Goal: Information Seeking & Learning: Find specific fact

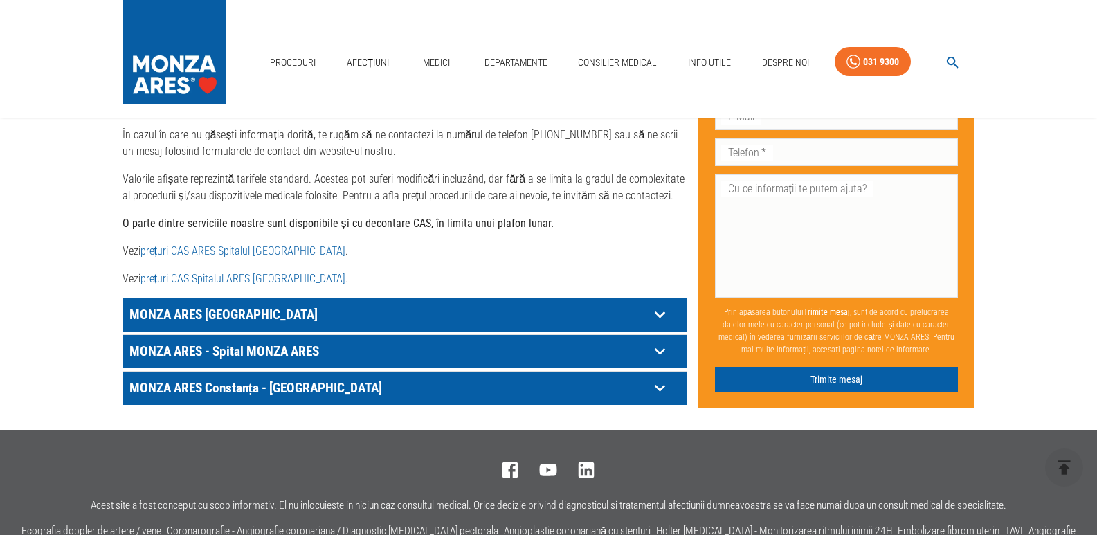
scroll to position [692, 0]
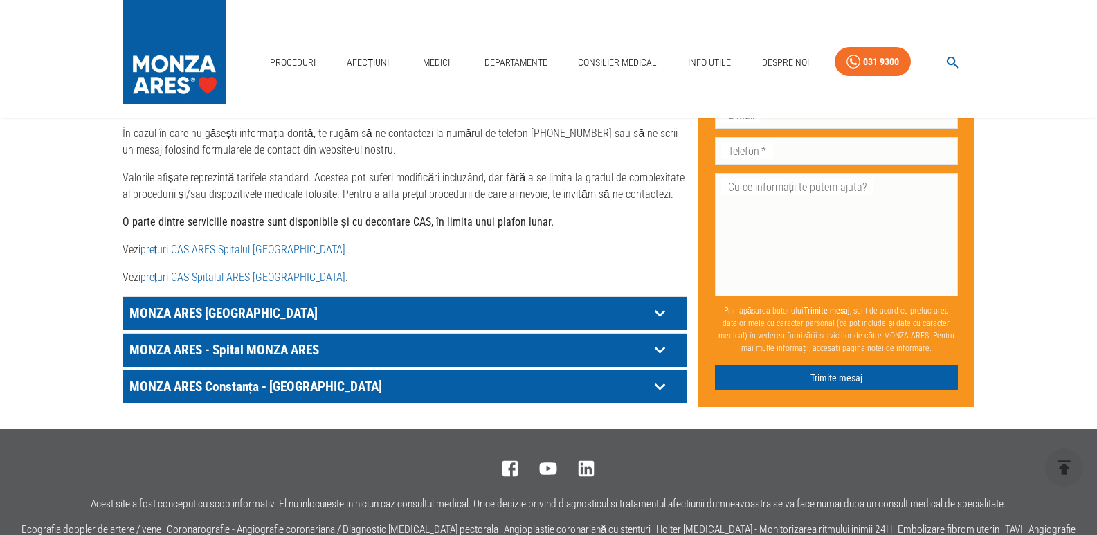
click at [662, 302] on icon at bounding box center [659, 312] width 21 height 21
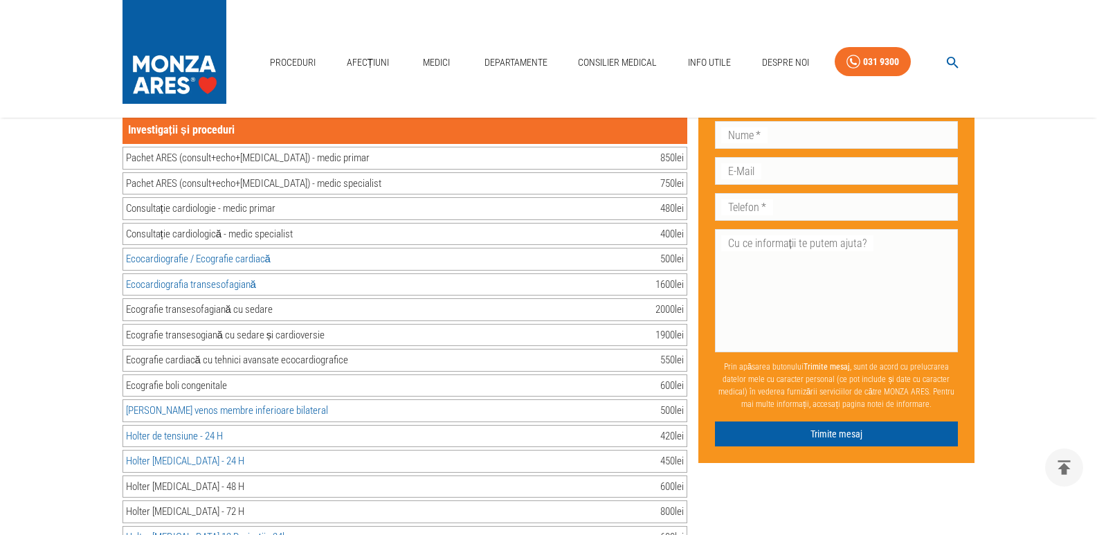
scroll to position [830, 0]
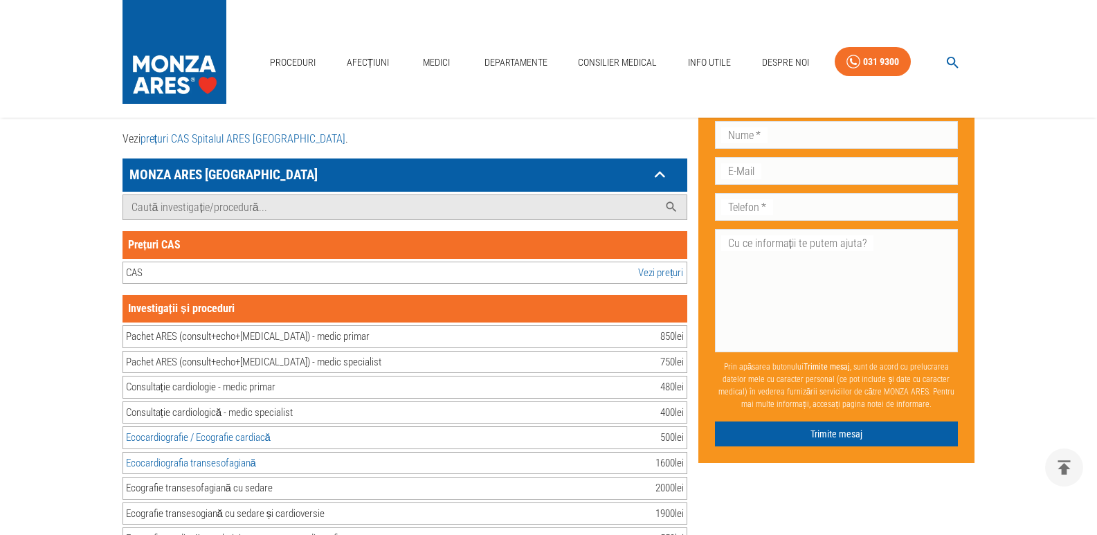
click at [545, 231] on div "Prețuri CAS" at bounding box center [404, 245] width 565 height 28
click at [191, 262] on div "CAS Vezi prețuri" at bounding box center [404, 273] width 565 height 23
click at [211, 231] on div "Prețuri CAS" at bounding box center [404, 245] width 565 height 28
drag, startPoint x: 590, startPoint y: 194, endPoint x: 583, endPoint y: 196, distance: 7.9
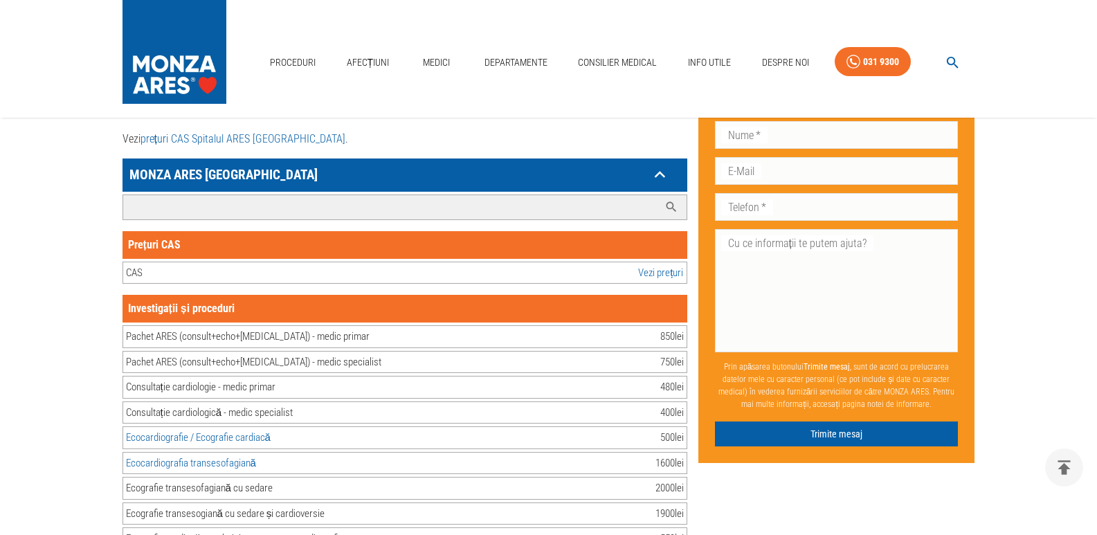
click at [590, 195] on input "Caută investigație/procedură..." at bounding box center [391, 207] width 536 height 24
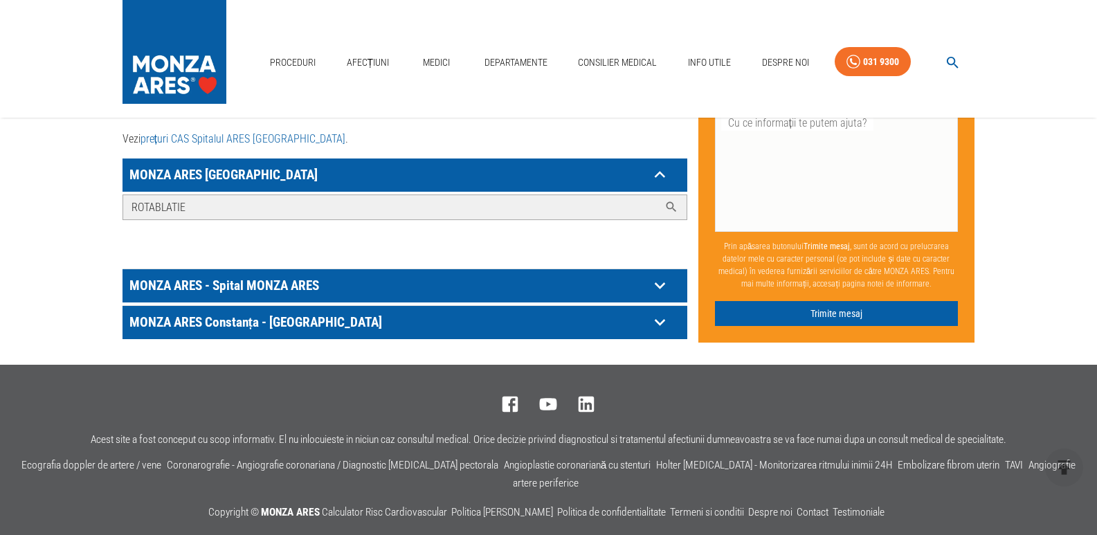
type input "ROTABLATIE"
click at [671, 200] on icon at bounding box center [671, 207] width 14 height 14
click at [303, 195] on input "ROTABLATIE" at bounding box center [391, 207] width 536 height 24
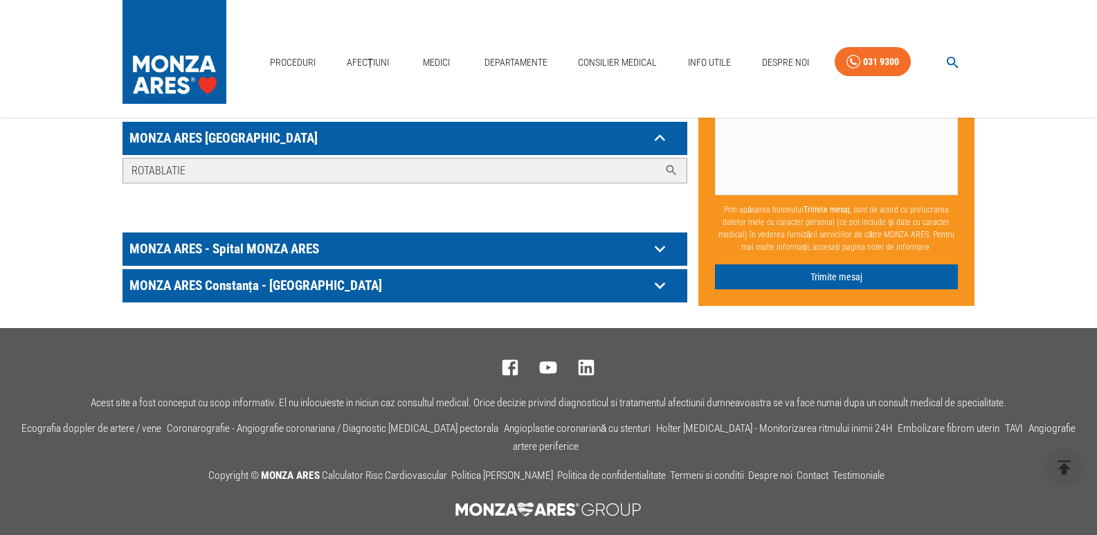
scroll to position [897, 0]
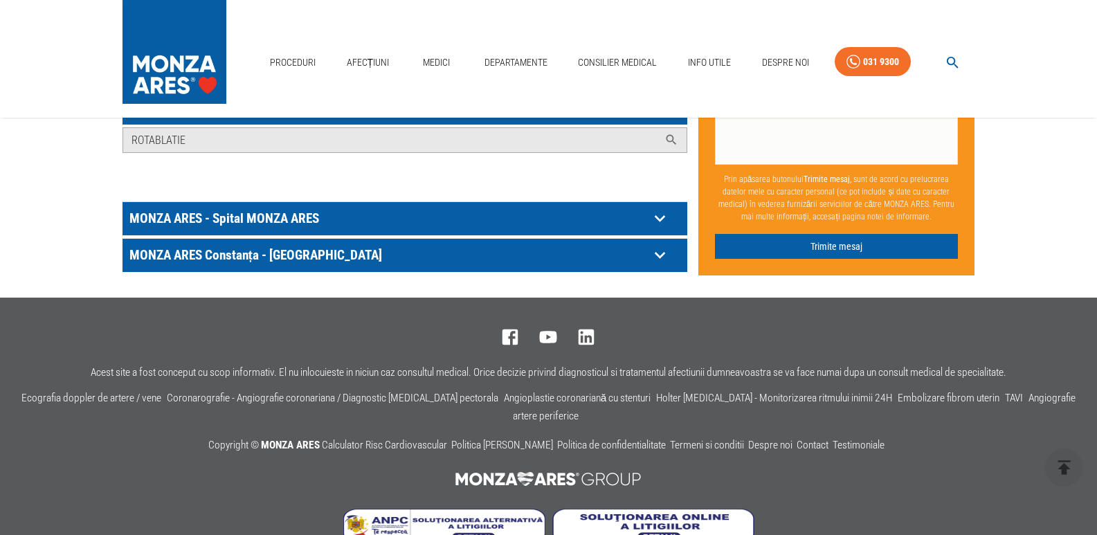
click at [656, 111] on icon at bounding box center [659, 107] width 10 height 7
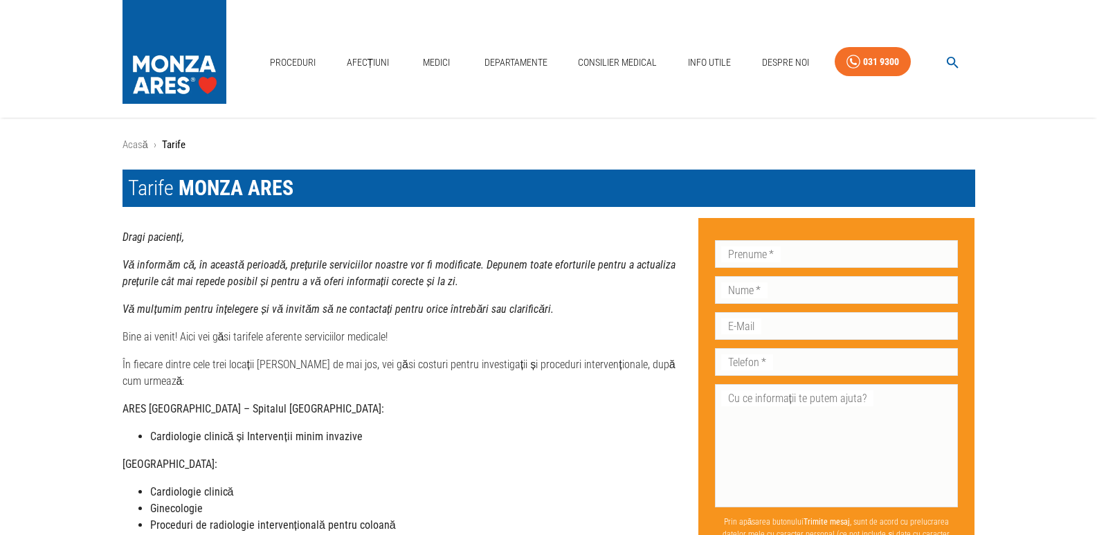
scroll to position [0, 0]
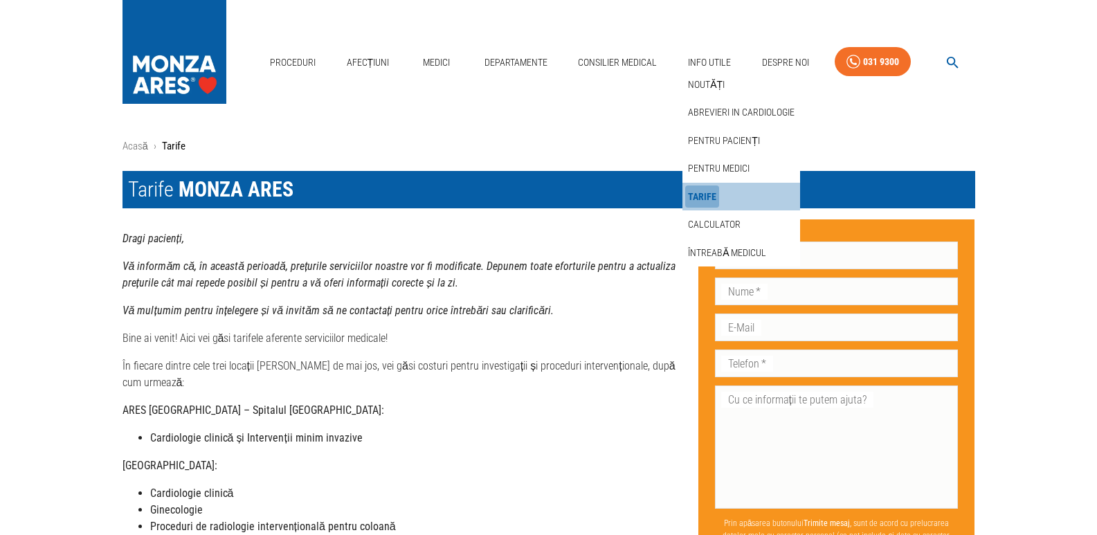
click at [703, 194] on link "Tarife" at bounding box center [702, 196] width 34 height 23
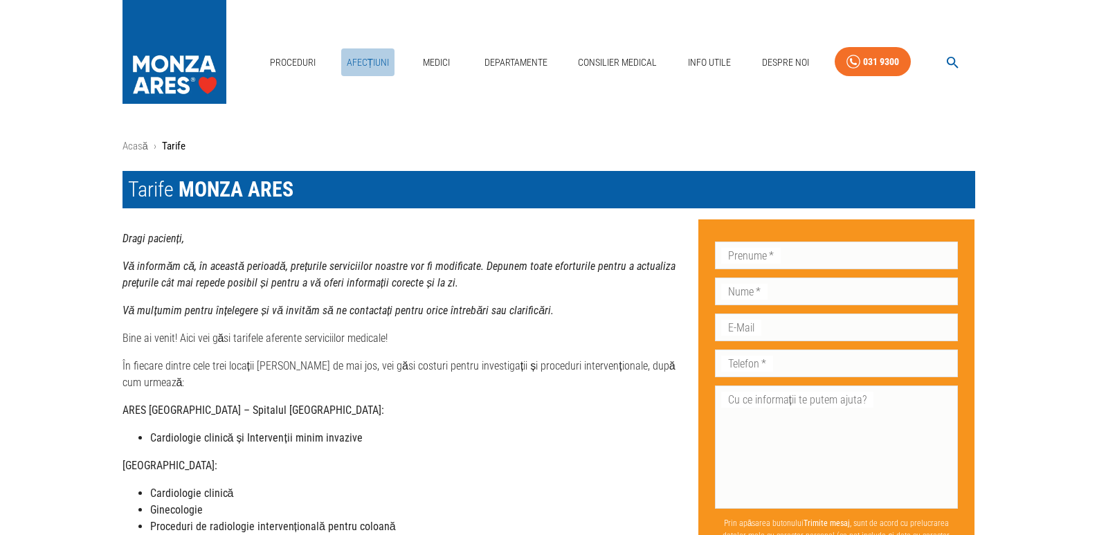
click at [366, 62] on link "Afecțiuni" at bounding box center [368, 62] width 54 height 28
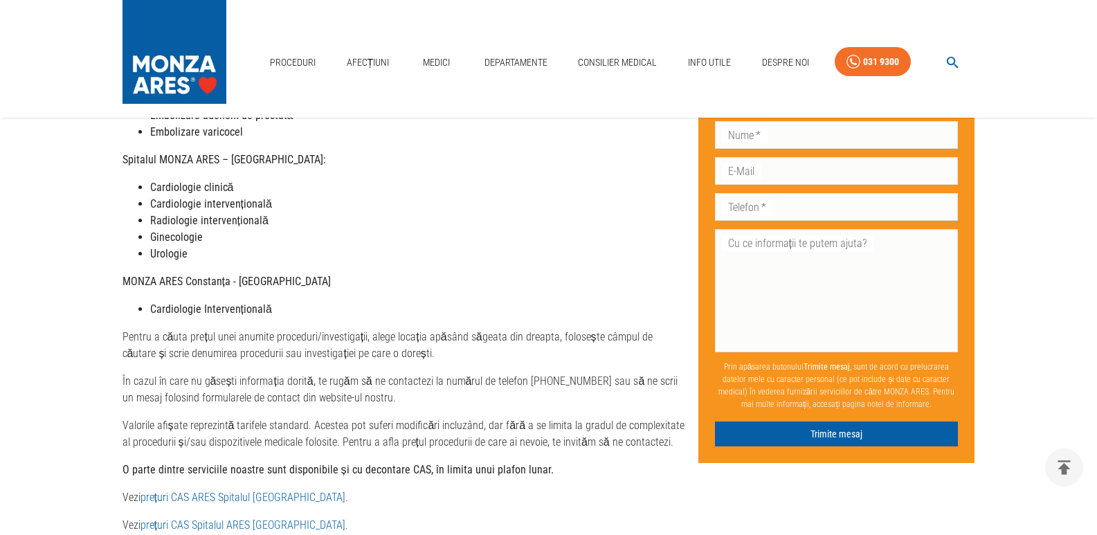
scroll to position [623, 0]
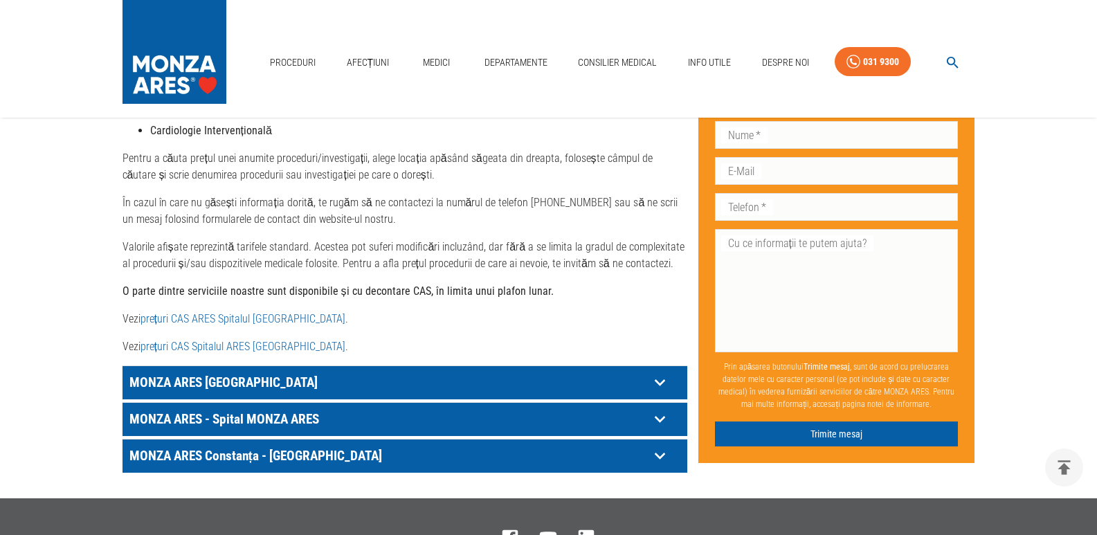
click at [657, 393] on icon at bounding box center [659, 382] width 21 height 21
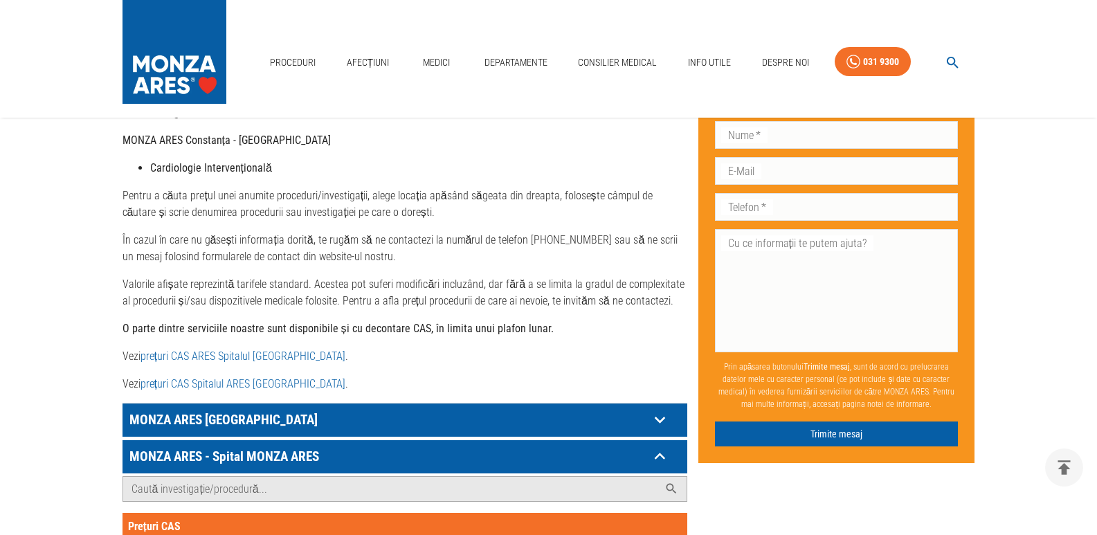
scroll to position [277, 0]
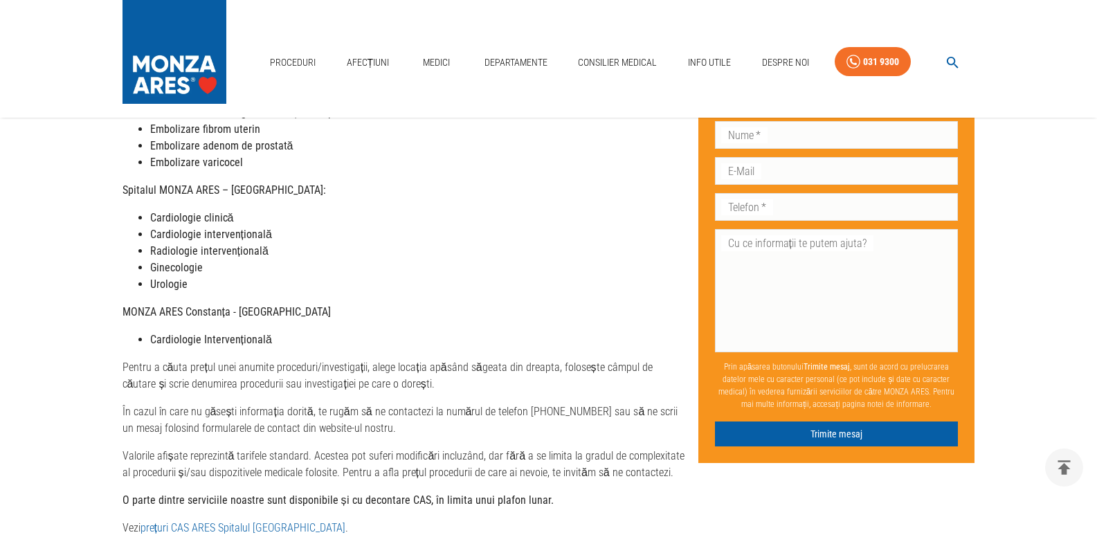
scroll to position [277, 0]
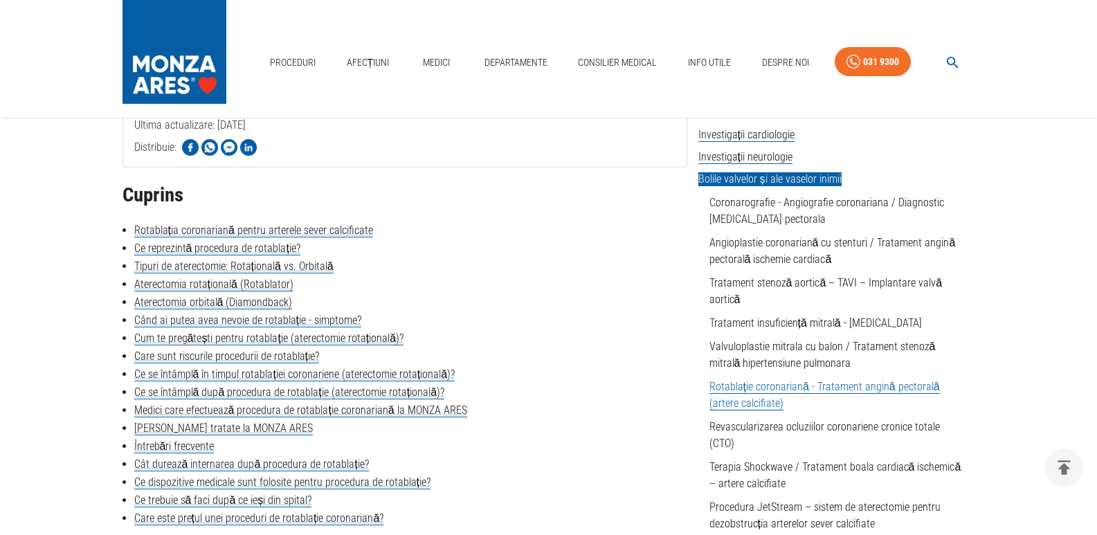
scroll to position [346, 0]
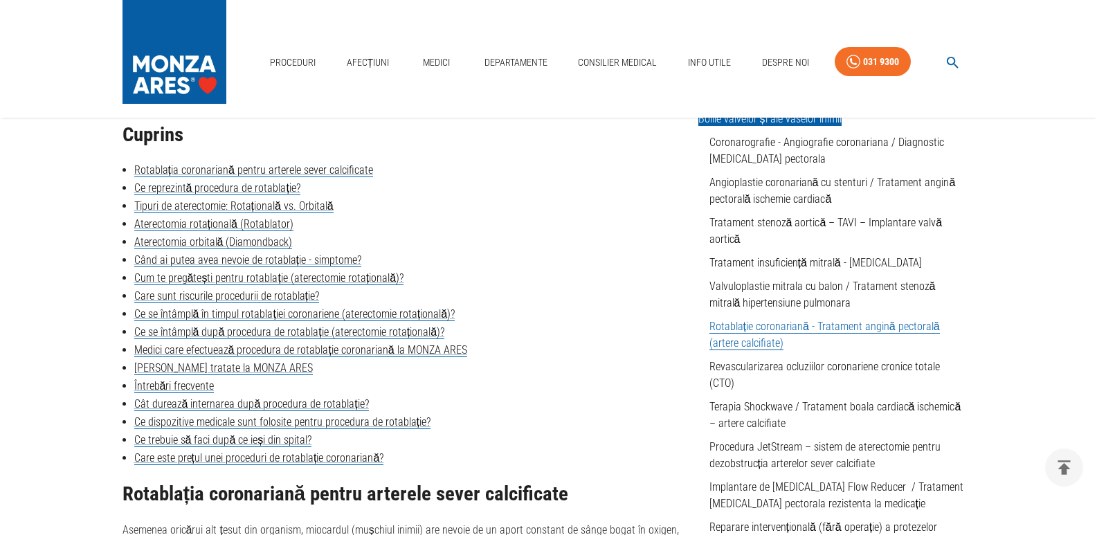
click at [783, 329] on link "Rotablație coronariană - Tratament angină pectorală (artere calcifiate)" at bounding box center [824, 335] width 230 height 30
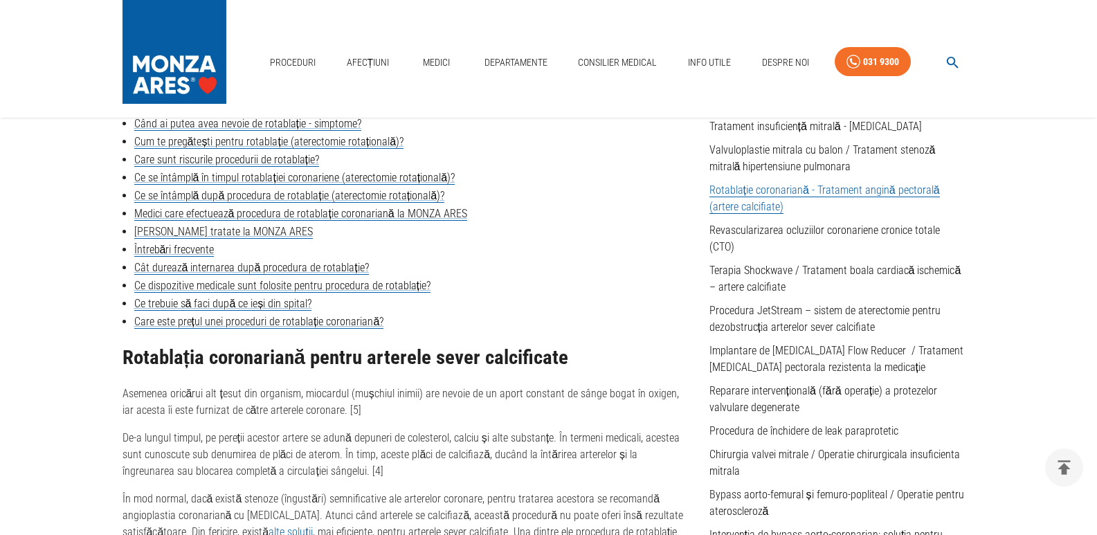
scroll to position [484, 0]
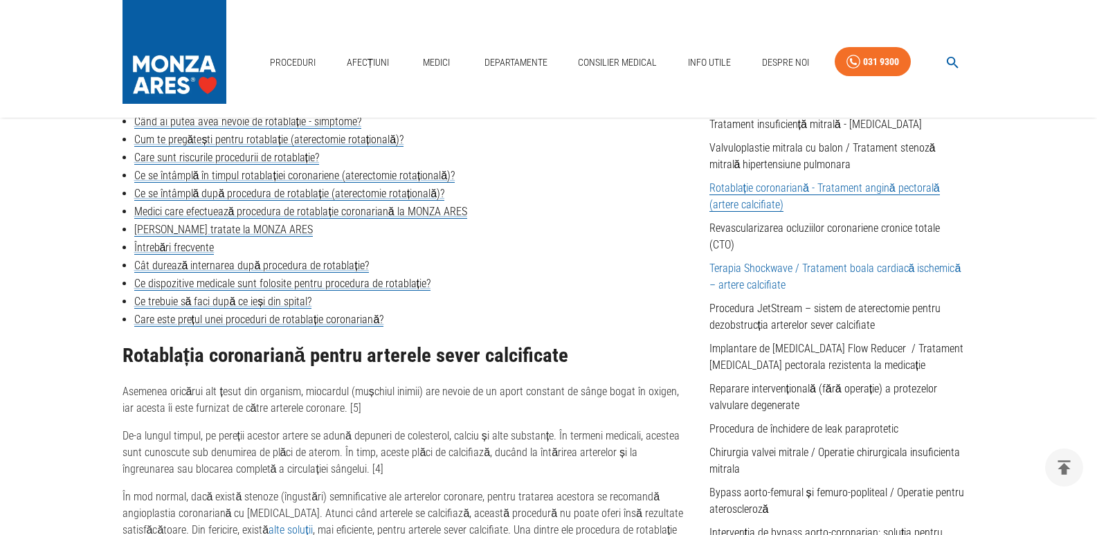
click at [770, 268] on link "Terapia Shockwave / Tratament boala cardiacă ischemică – artere calcifiate" at bounding box center [835, 277] width 252 height 30
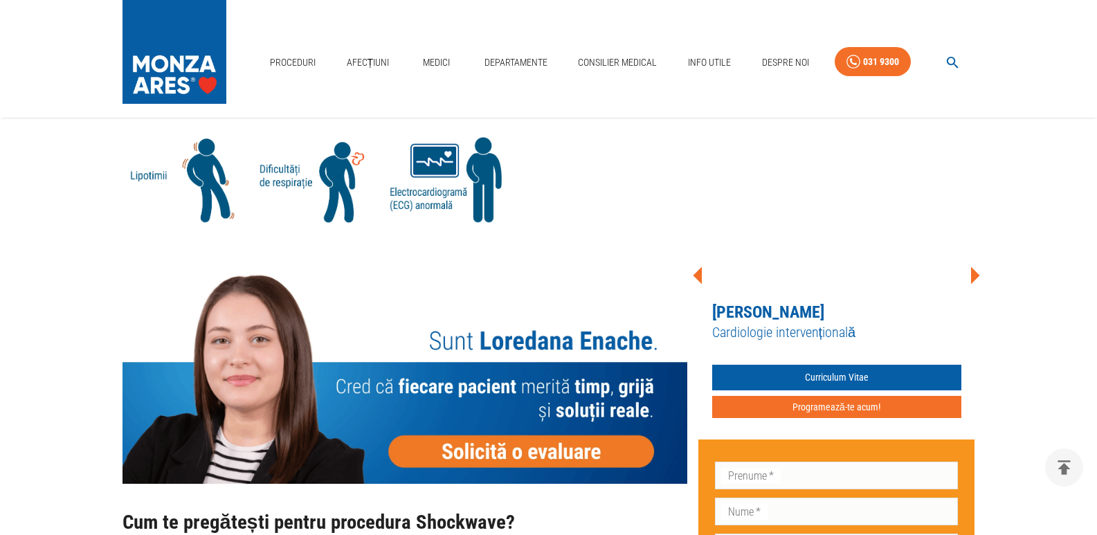
scroll to position [1107, 0]
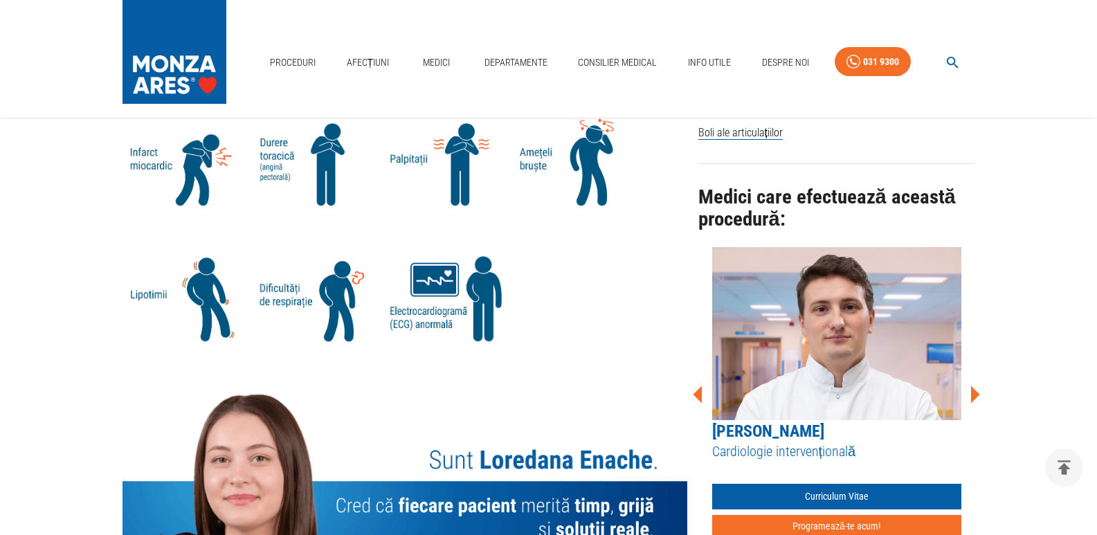
click at [976, 394] on icon at bounding box center [975, 393] width 9 height 17
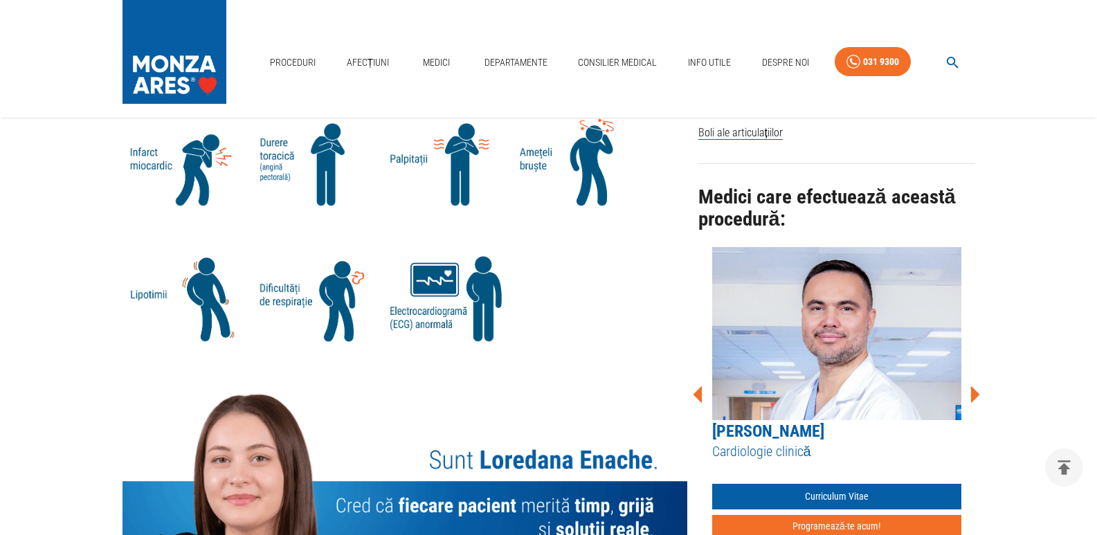
click at [976, 394] on icon at bounding box center [975, 393] width 9 height 17
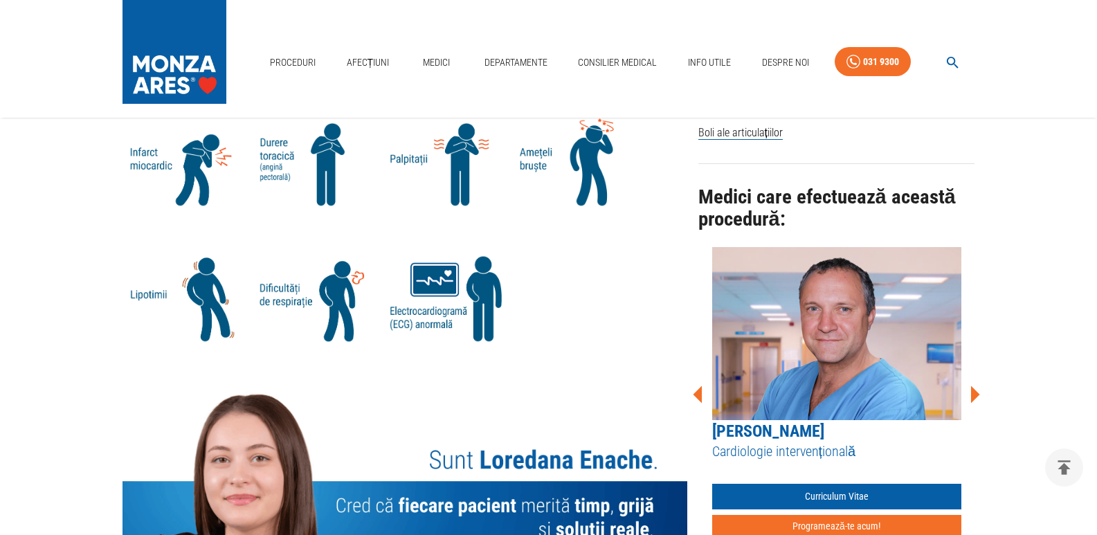
click at [976, 394] on icon at bounding box center [975, 393] width 9 height 17
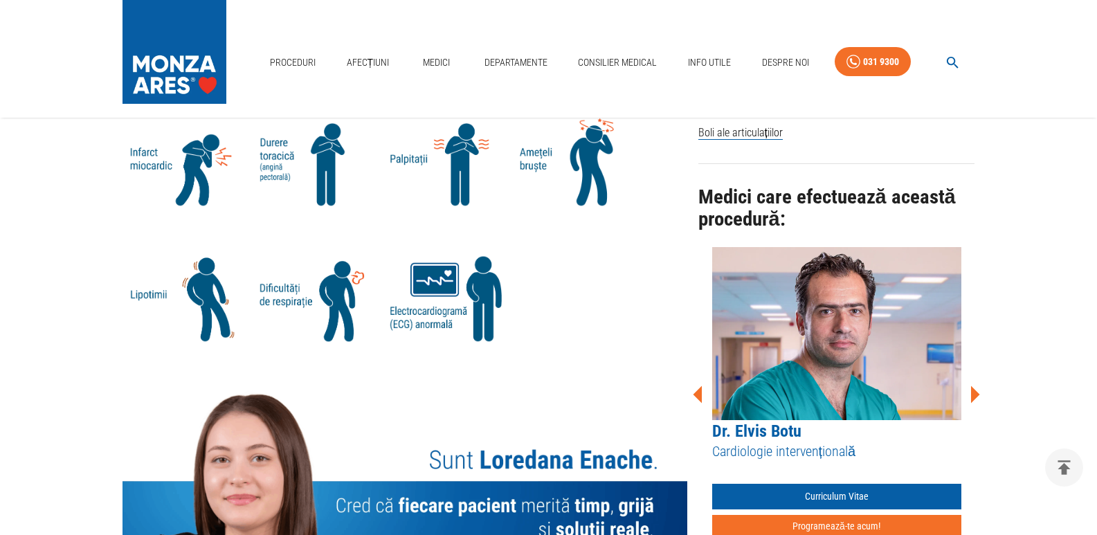
click at [976, 394] on icon at bounding box center [975, 393] width 9 height 17
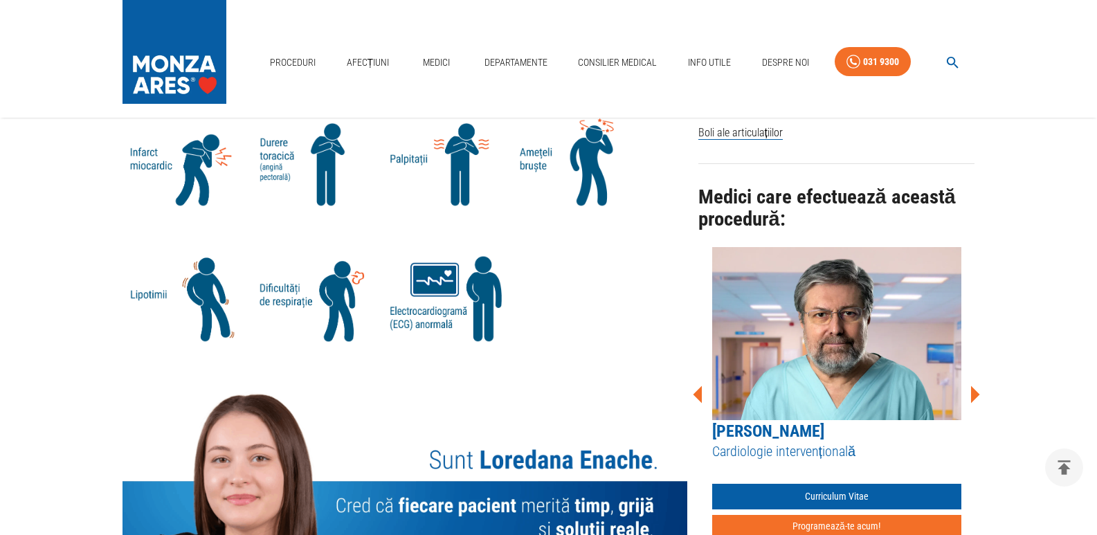
click at [976, 394] on icon at bounding box center [975, 393] width 9 height 17
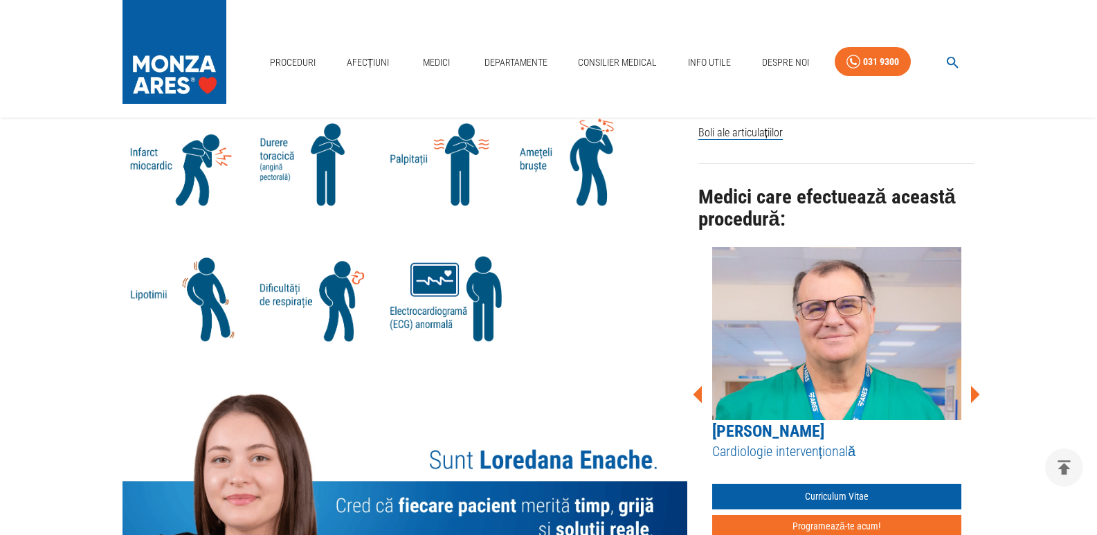
click at [976, 394] on icon at bounding box center [975, 393] width 9 height 17
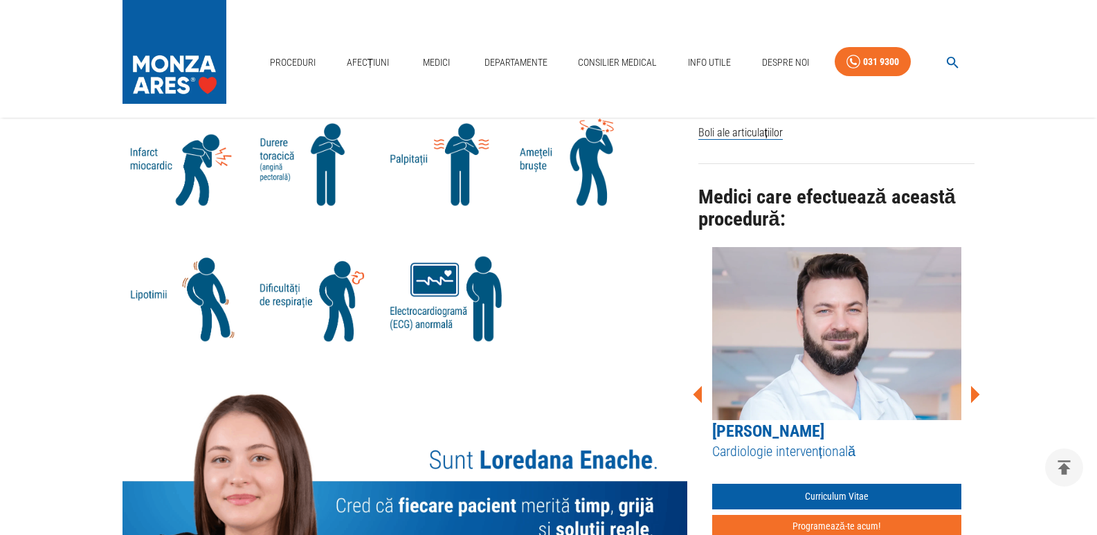
click at [976, 394] on icon at bounding box center [975, 393] width 9 height 17
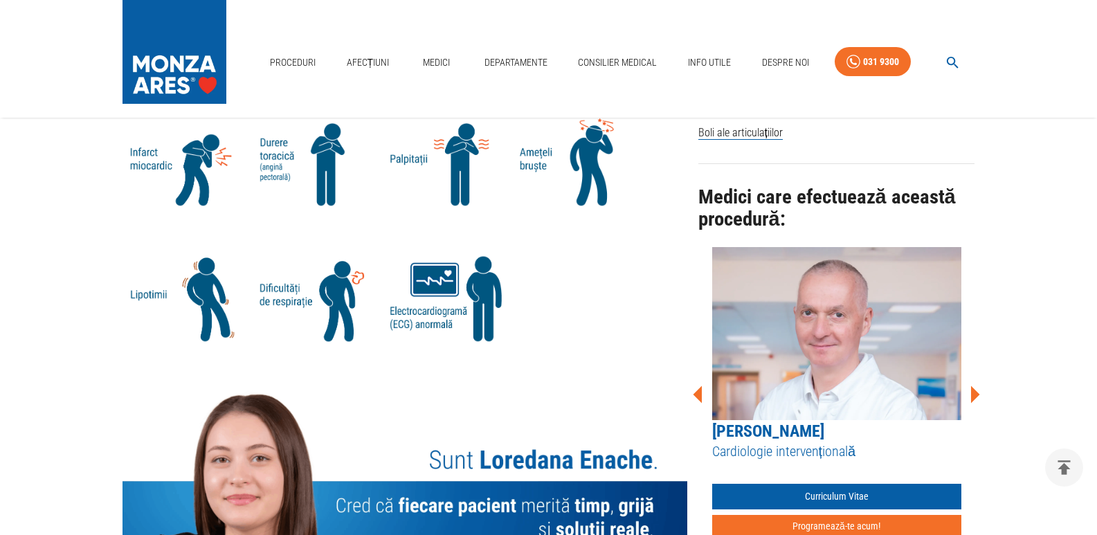
click at [976, 394] on icon at bounding box center [975, 393] width 9 height 17
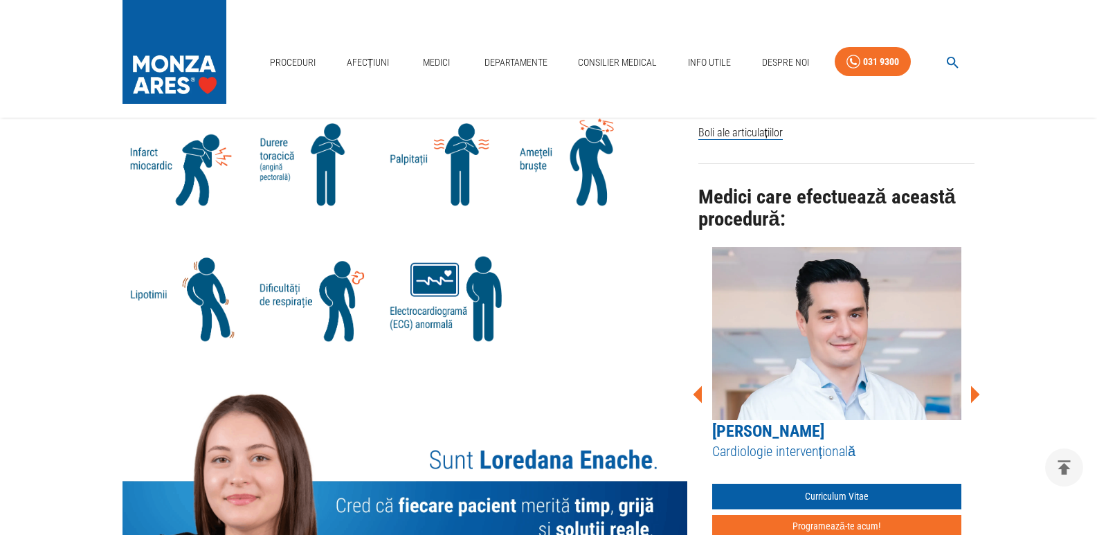
click at [976, 394] on icon at bounding box center [975, 393] width 9 height 17
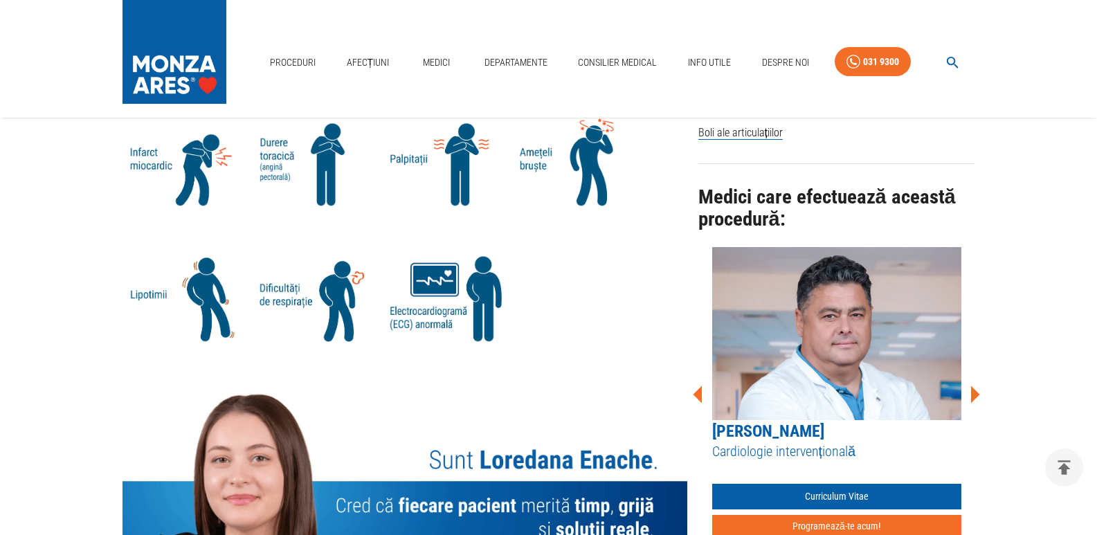
click at [976, 394] on icon at bounding box center [975, 393] width 9 height 17
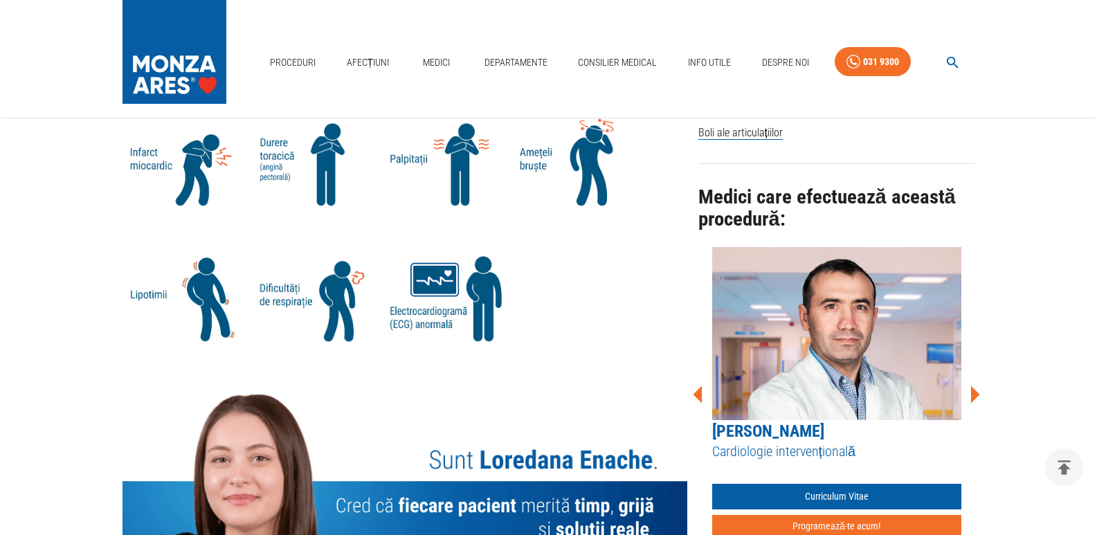
click at [976, 394] on icon at bounding box center [975, 393] width 9 height 17
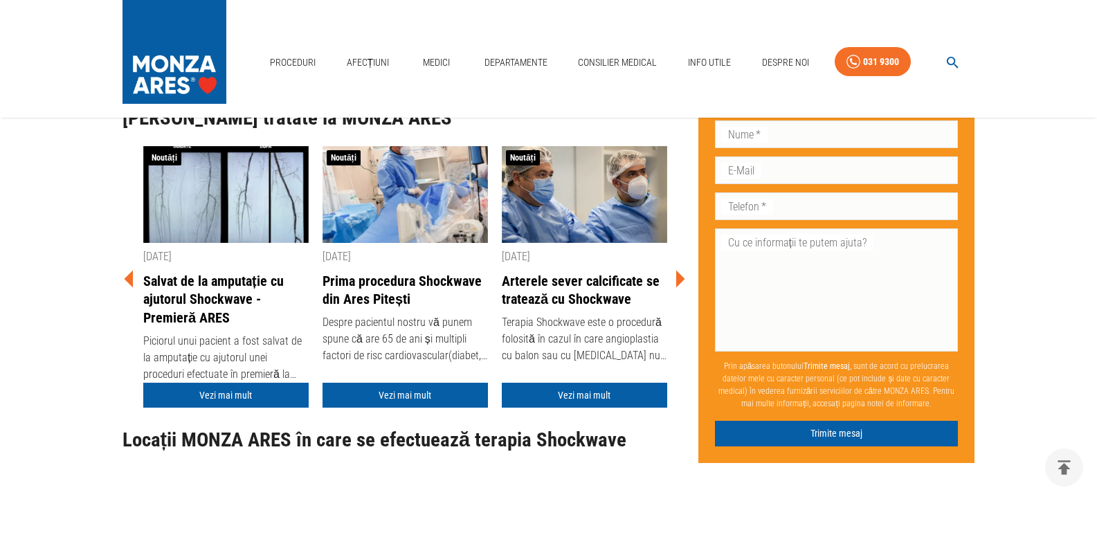
scroll to position [4290, 0]
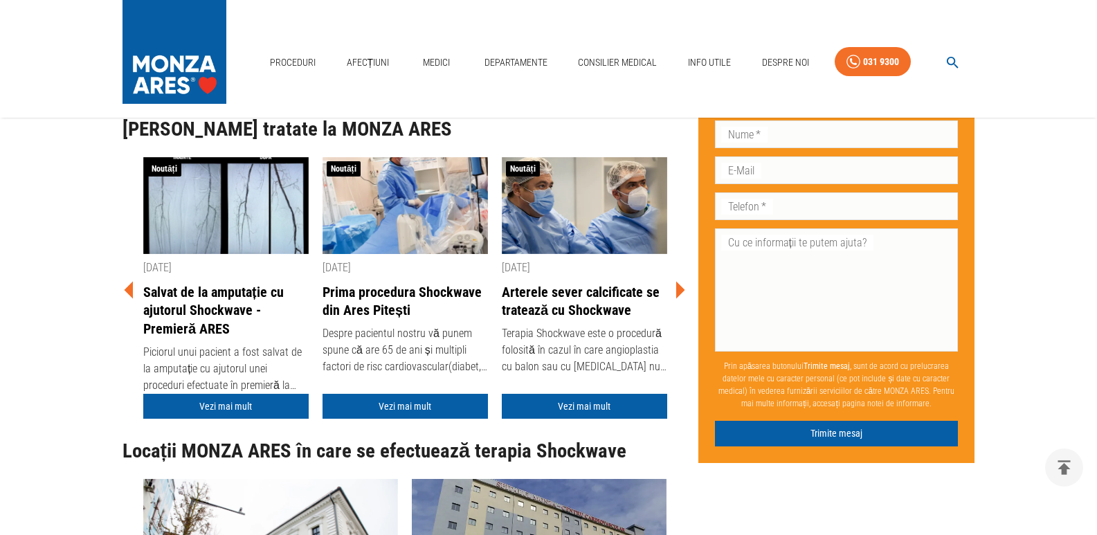
click at [410, 283] on link "Prima procedura Shockwave din Ares Pitești" at bounding box center [404, 301] width 165 height 37
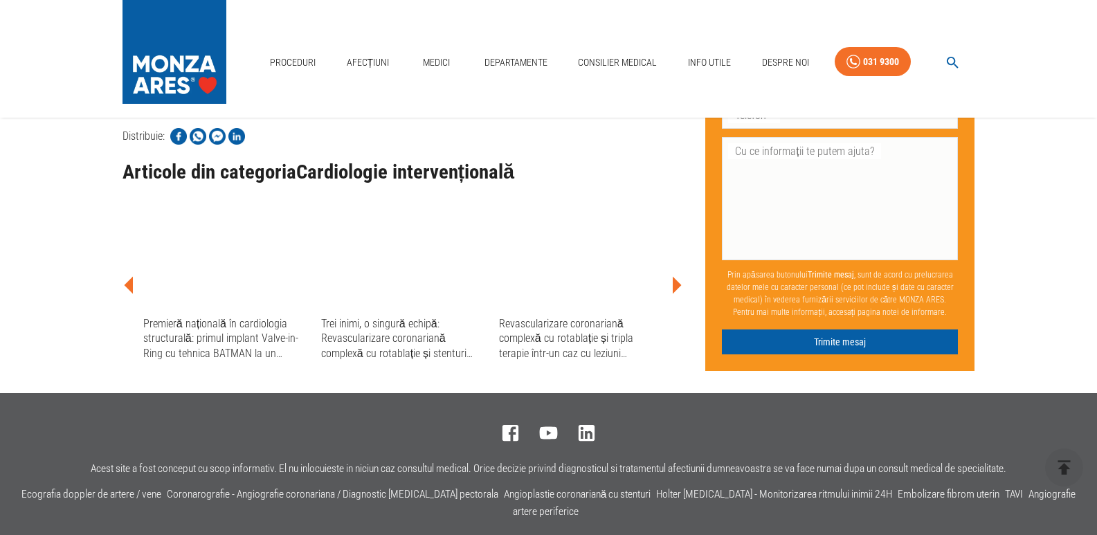
scroll to position [1107, 0]
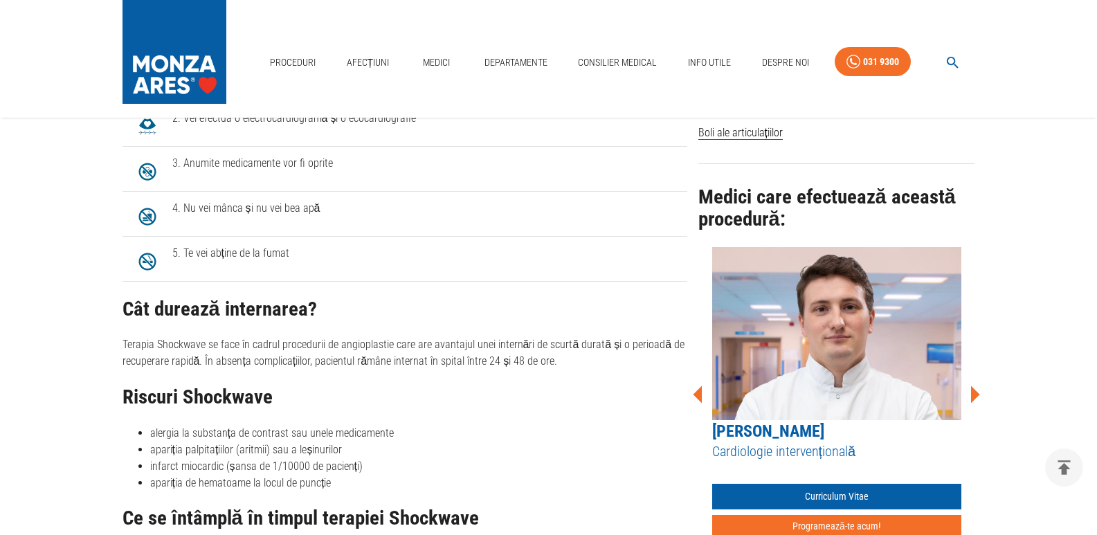
scroll to position [4100, 0]
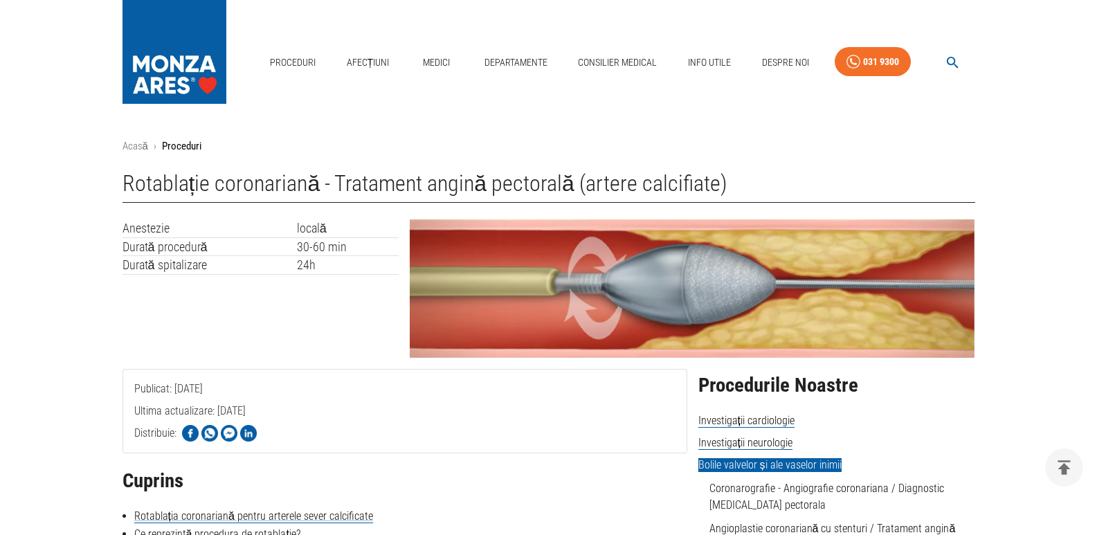
scroll to position [484, 0]
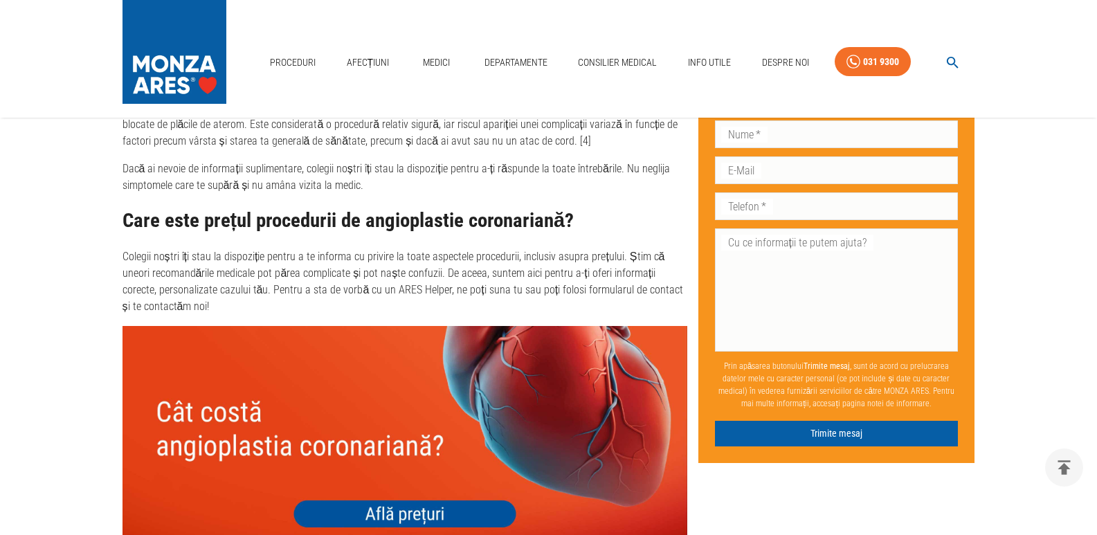
scroll to position [5051, 0]
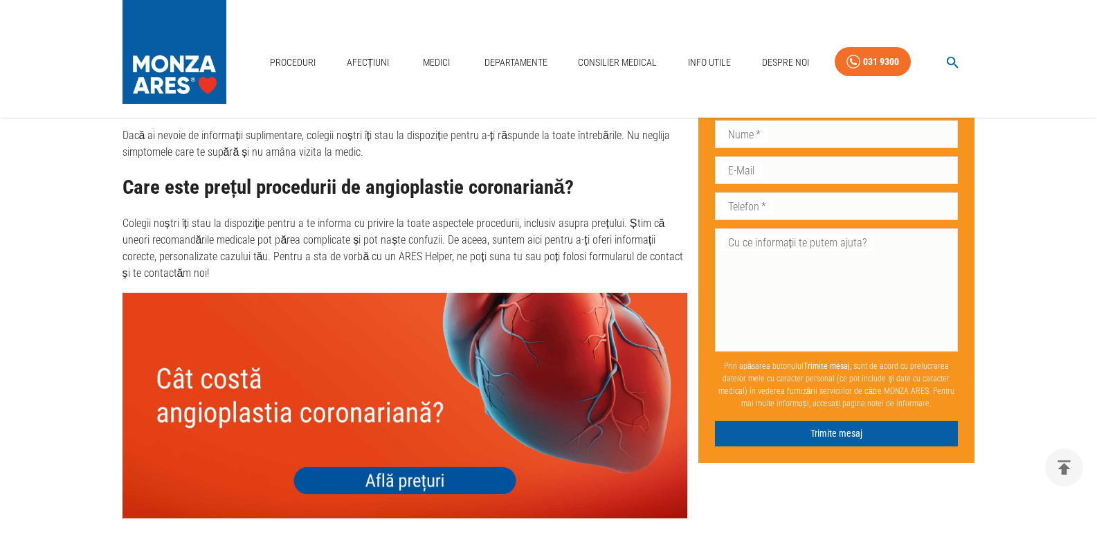
click at [457, 439] on img at bounding box center [404, 406] width 565 height 226
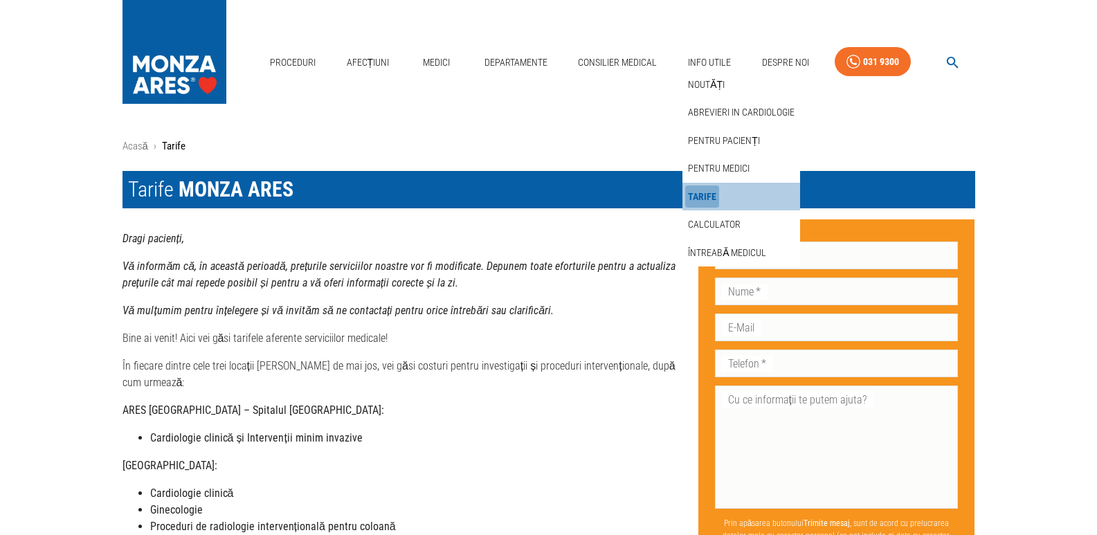
click at [702, 194] on link "Tarife" at bounding box center [702, 196] width 34 height 23
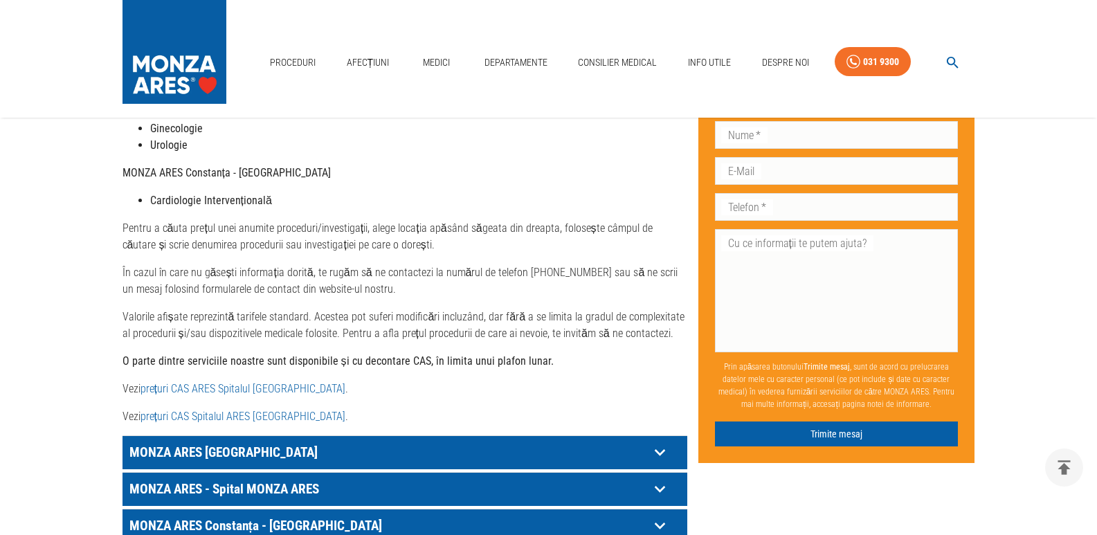
scroll to position [553, 0]
click at [156, 381] on link "prețuri CAS ARES Spitalul Monza" at bounding box center [242, 387] width 205 height 13
